Goal: Task Accomplishment & Management: Manage account settings

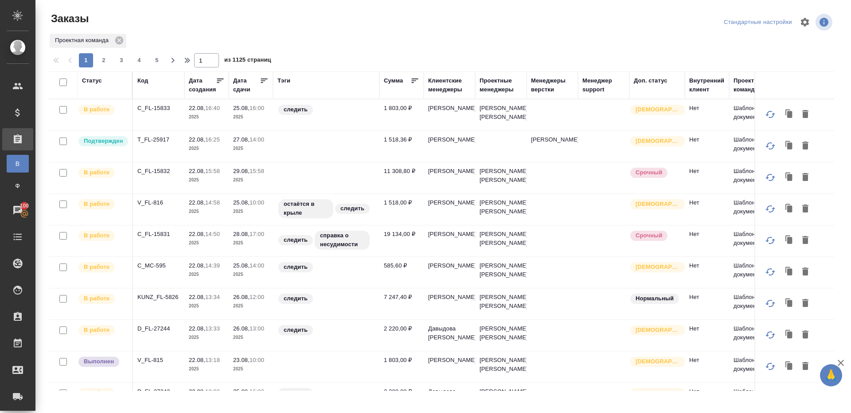
click at [276, 76] on th "Тэги" at bounding box center [326, 84] width 106 height 27
click at [278, 82] on div "Тэги" at bounding box center [284, 80] width 13 height 9
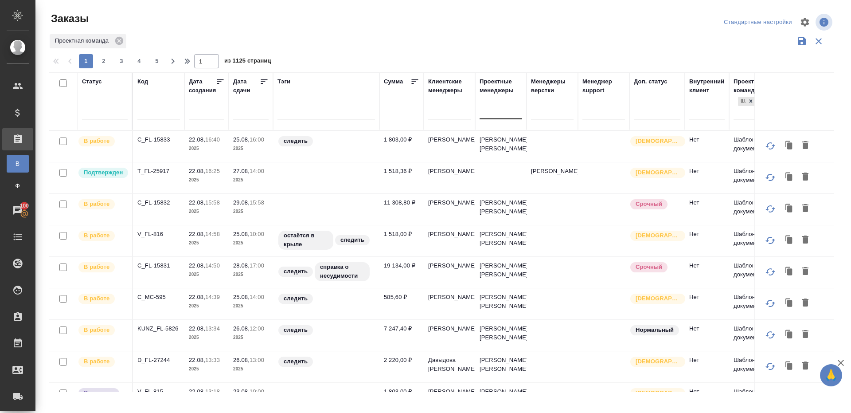
click at [497, 105] on div at bounding box center [501, 110] width 43 height 13
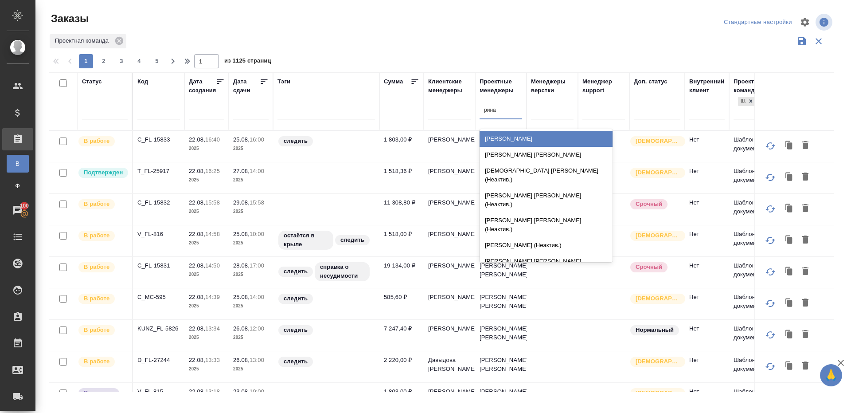
type input "ринат"
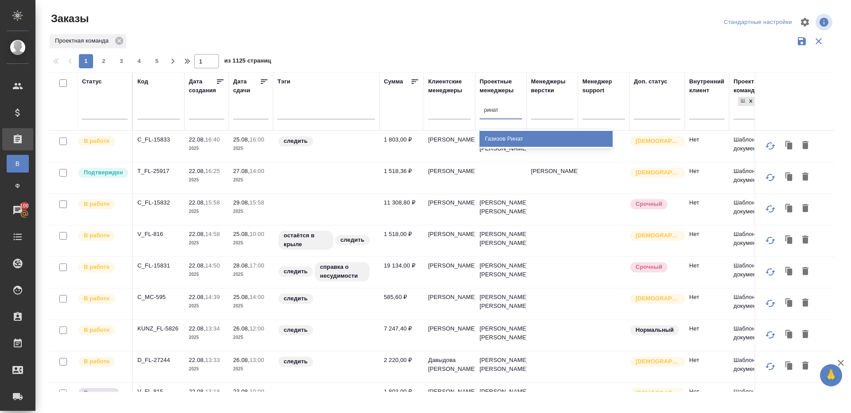
click at [514, 141] on div "Газизов Ринат" at bounding box center [546, 139] width 133 height 16
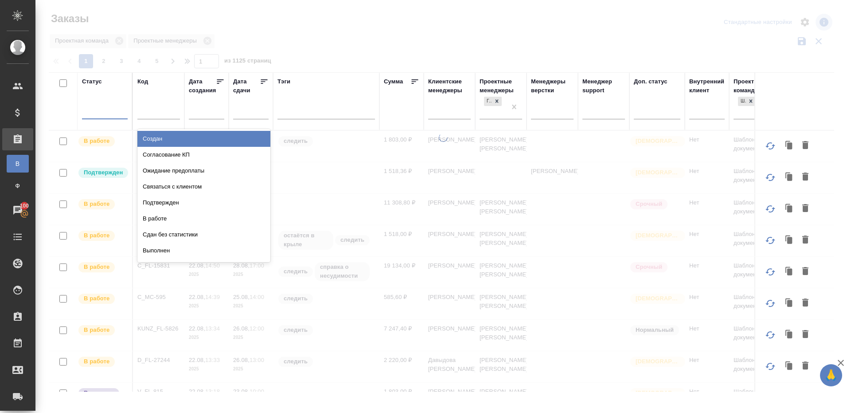
click at [105, 116] on div at bounding box center [105, 110] width 46 height 13
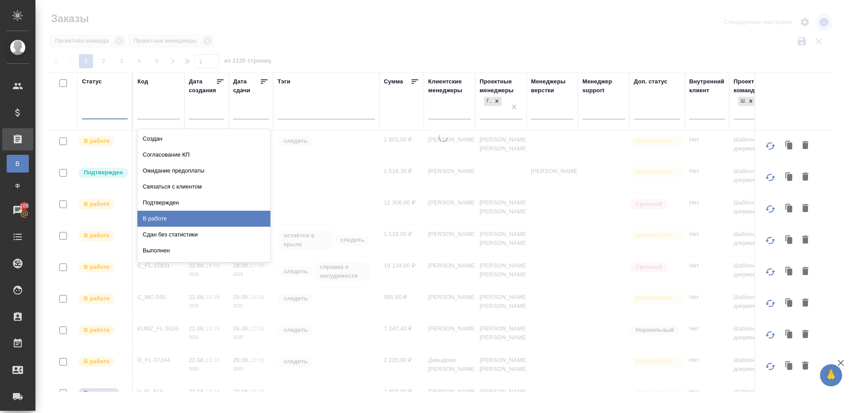
click at [171, 214] on div "В работе" at bounding box center [203, 219] width 133 height 16
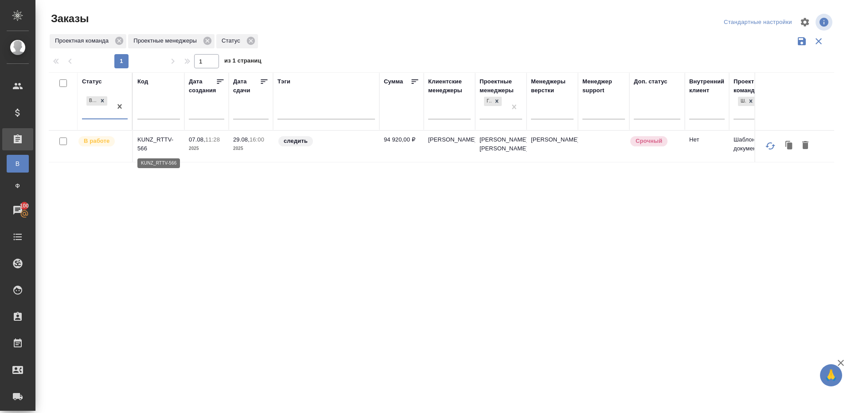
click at [154, 139] on p "KUNZ_RTTV-566" at bounding box center [158, 144] width 43 height 18
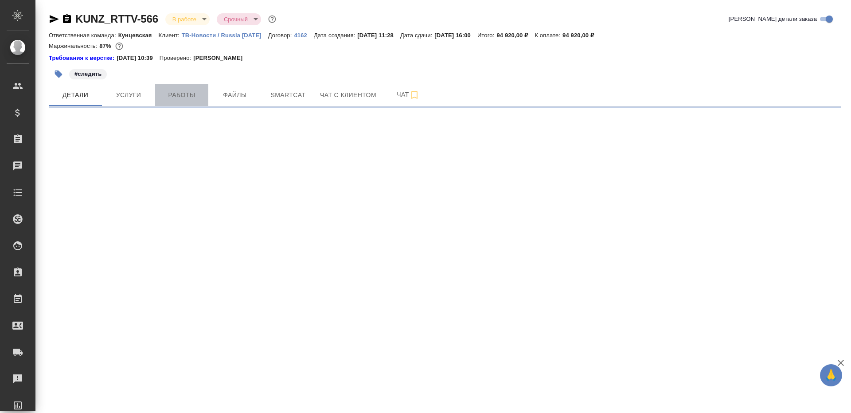
click at [177, 101] on button "Работы" at bounding box center [181, 95] width 53 height 22
select select "RU"
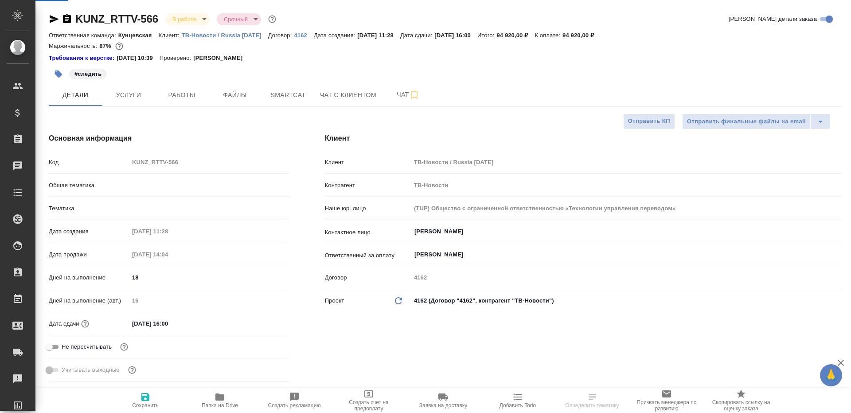
type textarea "x"
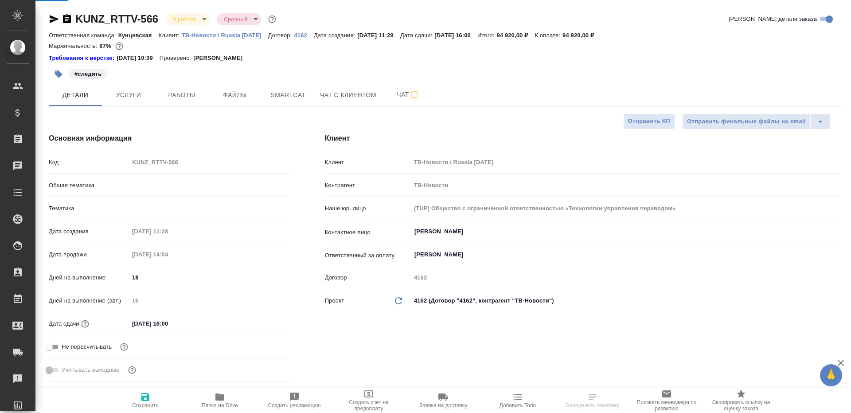
type textarea "x"
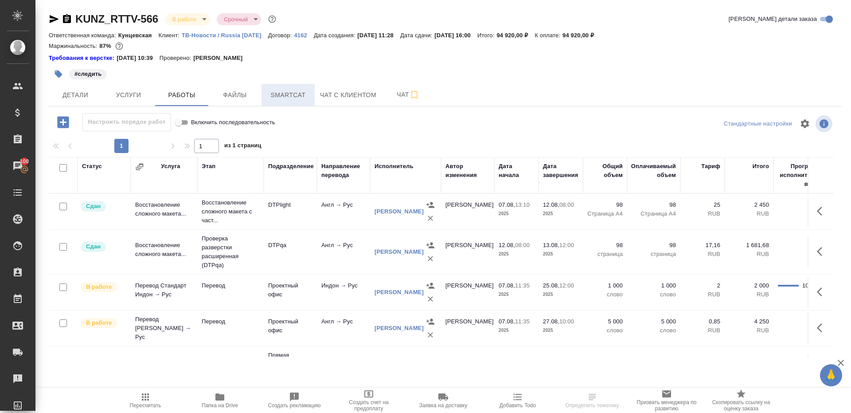
click at [278, 100] on button "Smartcat" at bounding box center [288, 95] width 53 height 22
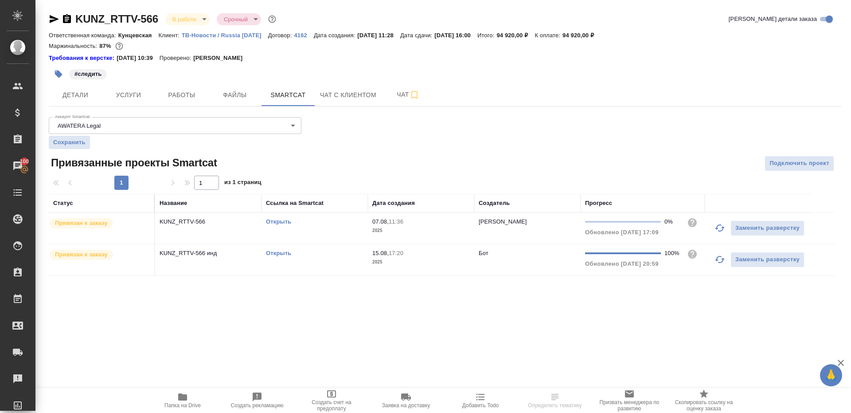
click at [718, 230] on icon "button" at bounding box center [720, 228] width 11 height 11
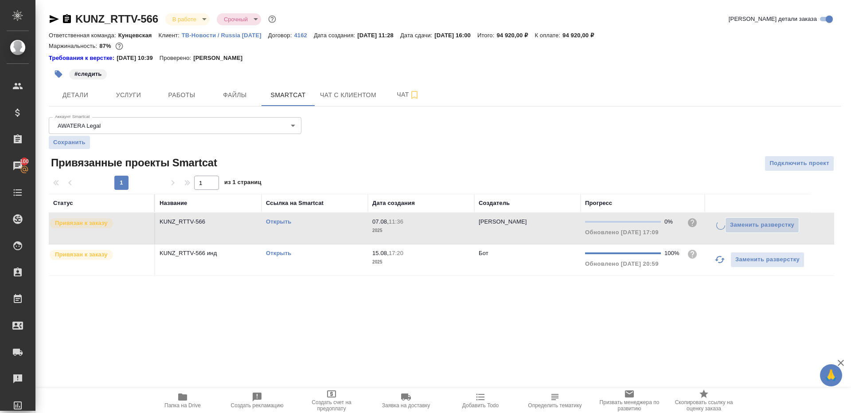
click at [718, 256] on icon "button" at bounding box center [720, 259] width 10 height 7
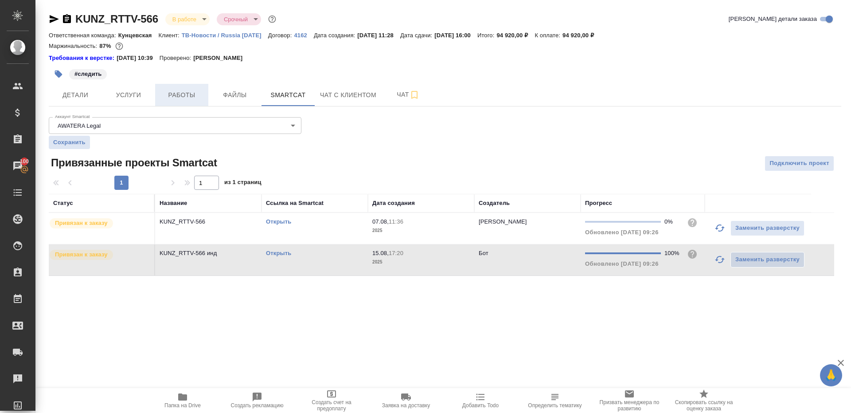
click at [159, 94] on button "Работы" at bounding box center [181, 95] width 53 height 22
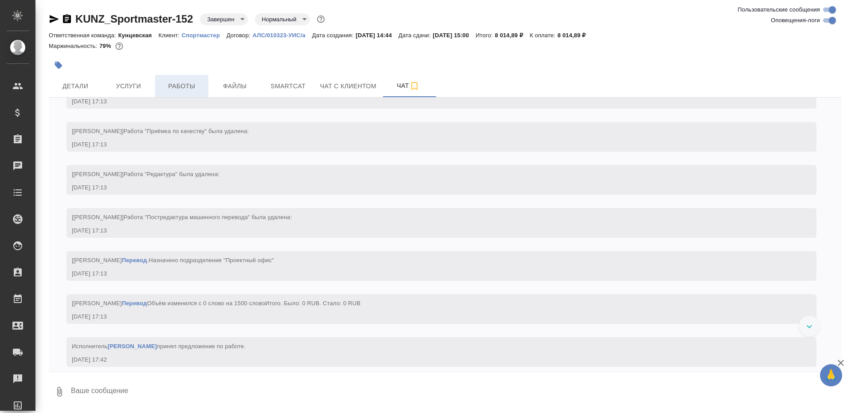
click at [184, 87] on span "Работы" at bounding box center [181, 86] width 43 height 11
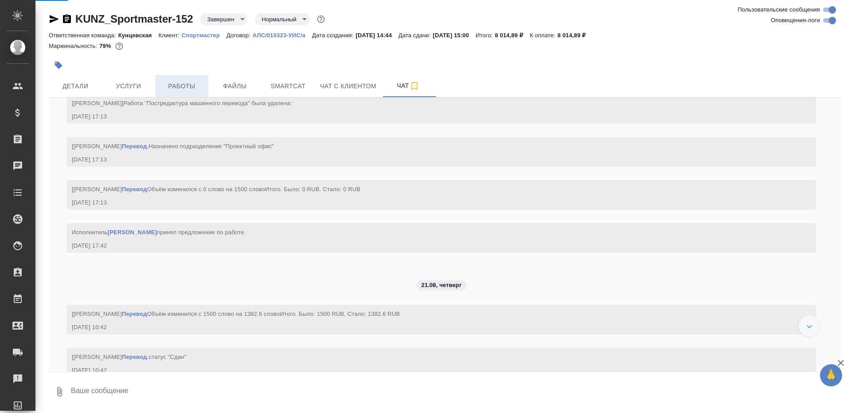
scroll to position [1835, 0]
